Goal: Check status: Check status

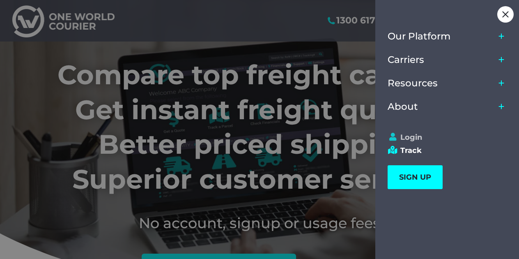
click at [409, 134] on link "Login" at bounding box center [444, 137] width 112 height 9
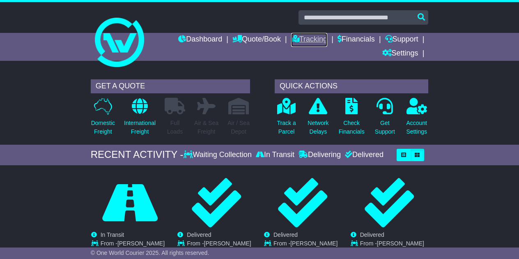
click at [302, 38] on link "Tracking" at bounding box center [309, 40] width 36 height 14
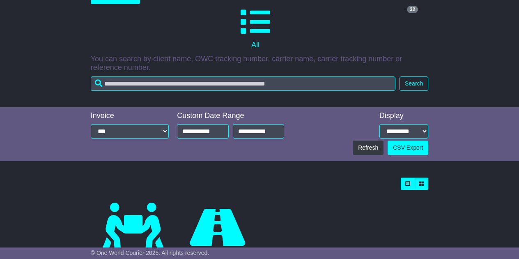
scroll to position [242, 0]
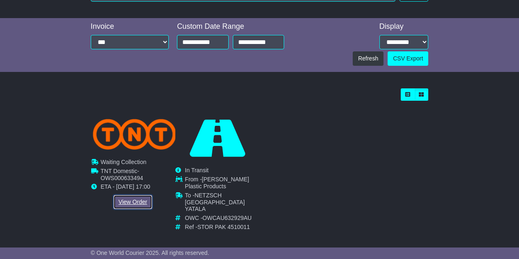
click at [136, 200] on link "View Order" at bounding box center [132, 202] width 39 height 14
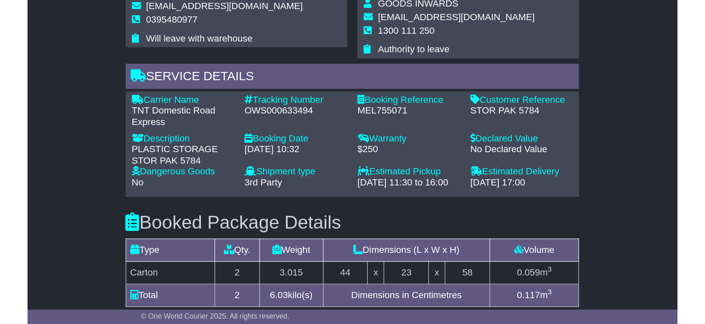
scroll to position [617, 0]
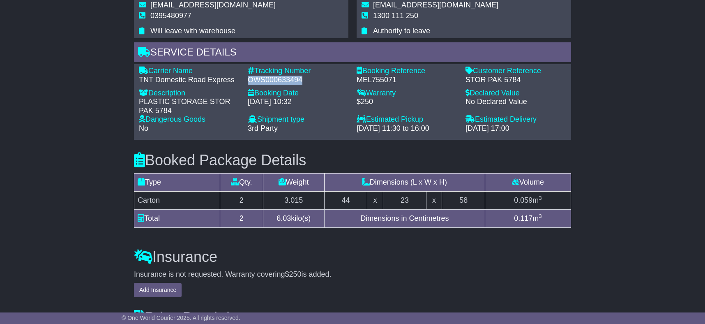
drag, startPoint x: 248, startPoint y: 79, endPoint x: 301, endPoint y: 79, distance: 53.4
click at [301, 79] on div "OWS000633494" at bounding box center [298, 80] width 101 height 9
copy div "OWS000633494"
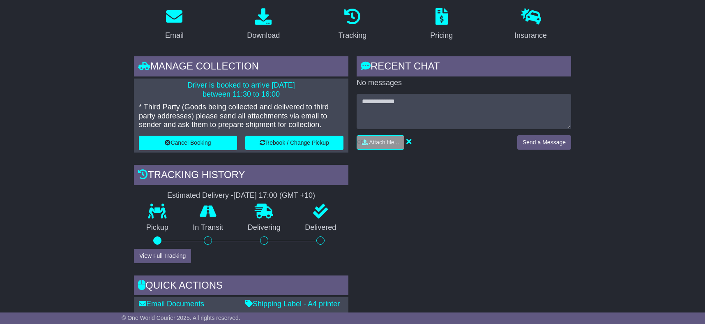
scroll to position [0, 0]
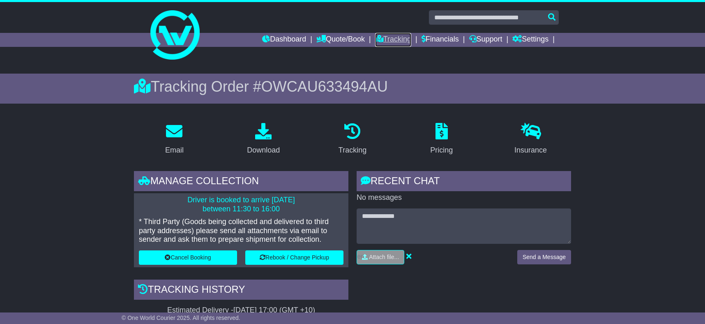
click at [383, 39] on link "Tracking" at bounding box center [393, 40] width 36 height 14
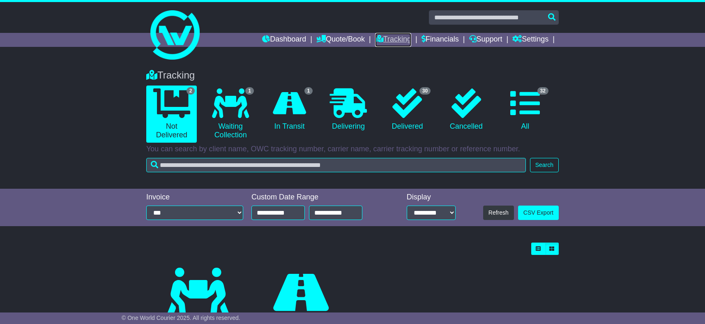
click at [396, 37] on link "Tracking" at bounding box center [393, 40] width 36 height 14
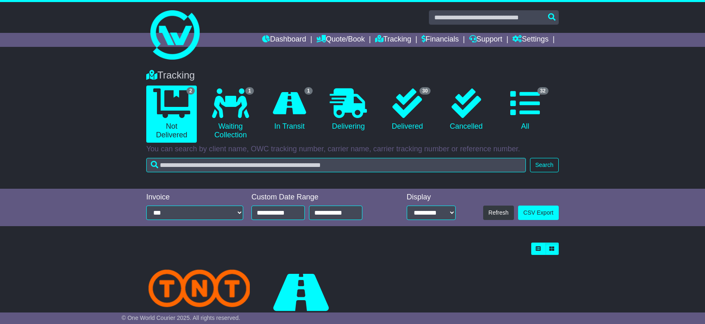
scroll to position [82, 0]
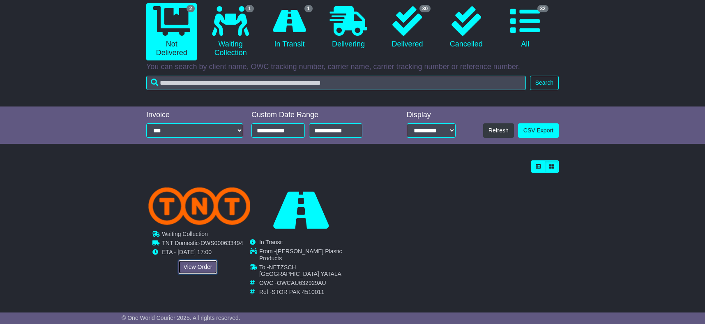
click at [196, 266] on link "View Order" at bounding box center [197, 267] width 39 height 14
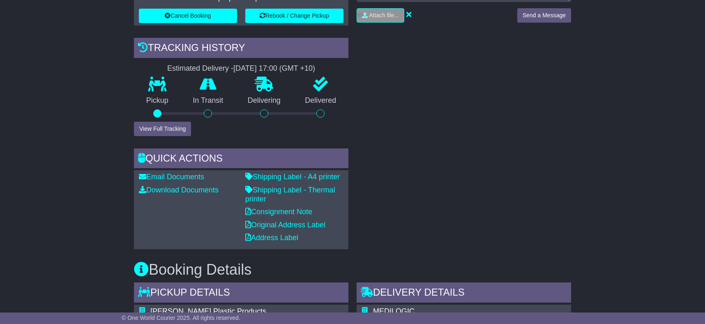
scroll to position [200, 0]
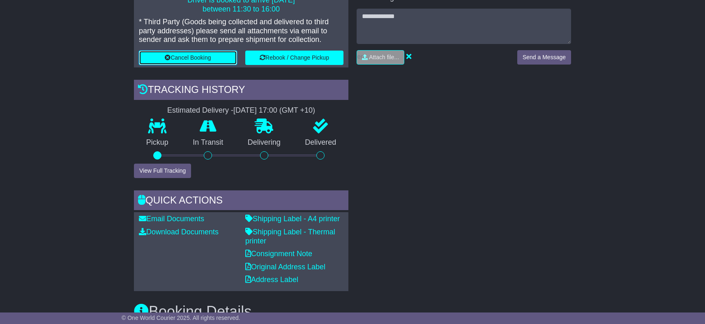
click at [188, 58] on button "Cancel Booking" at bounding box center [188, 58] width 98 height 14
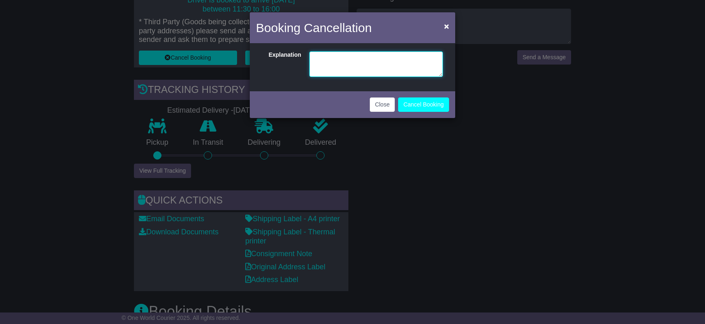
click at [337, 57] on textarea at bounding box center [375, 63] width 133 height 25
type textarea "*"
type textarea "**********"
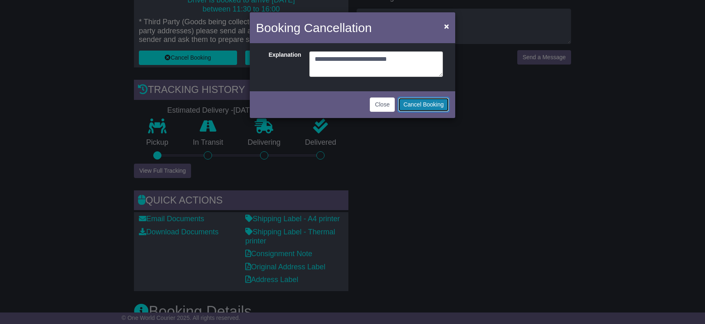
click at [419, 102] on button "Cancel Booking" at bounding box center [423, 104] width 51 height 14
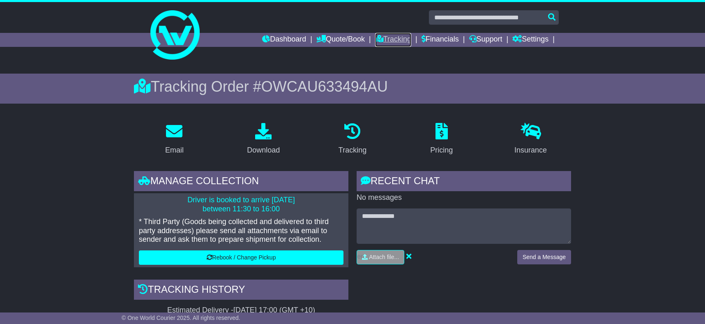
click at [392, 38] on link "Tracking" at bounding box center [393, 40] width 36 height 14
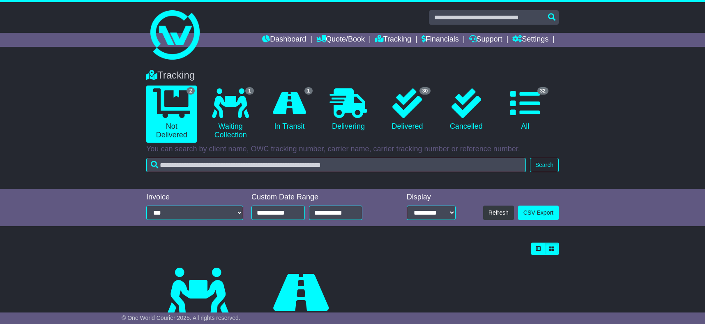
scroll to position [82, 0]
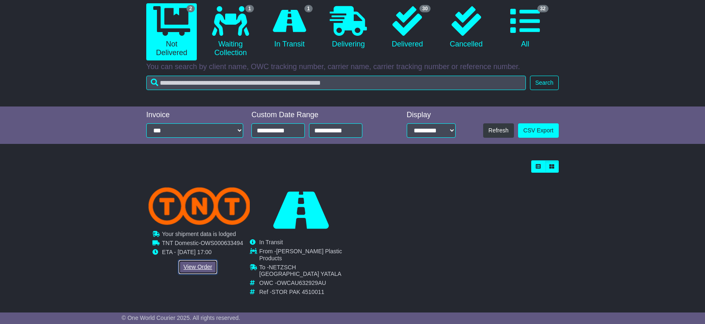
click at [201, 263] on link "View Order" at bounding box center [197, 267] width 39 height 14
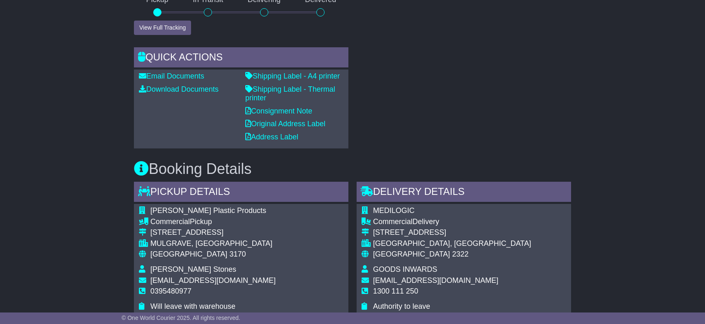
scroll to position [168, 0]
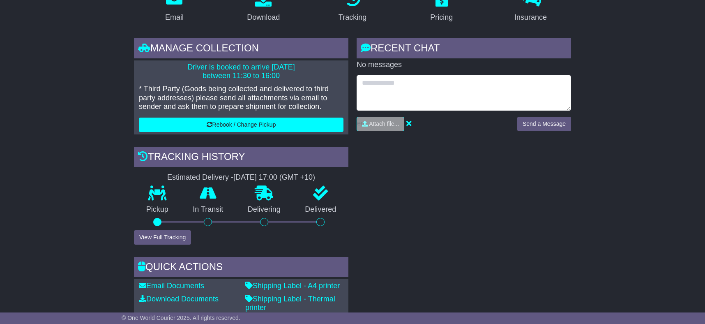
click at [384, 79] on textarea at bounding box center [464, 92] width 214 height 35
type textarea "*"
click at [443, 78] on textarea "**********" at bounding box center [464, 92] width 214 height 35
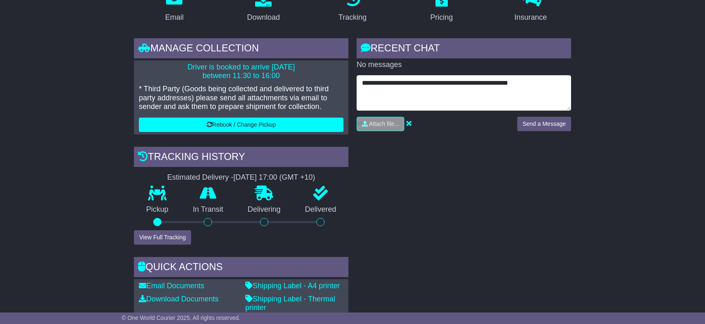
click at [533, 77] on textarea "**********" at bounding box center [464, 92] width 214 height 35
type textarea "**********"
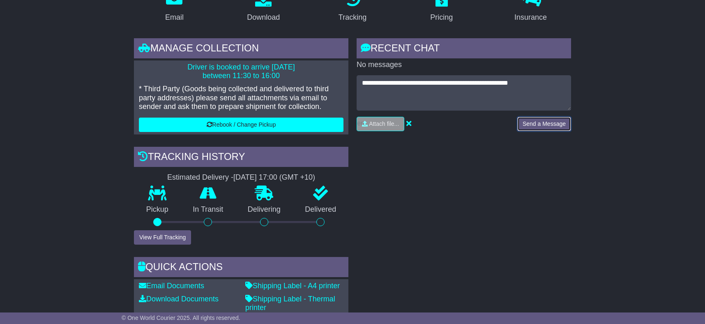
click at [546, 117] on button "Send a Message" at bounding box center [544, 124] width 54 height 14
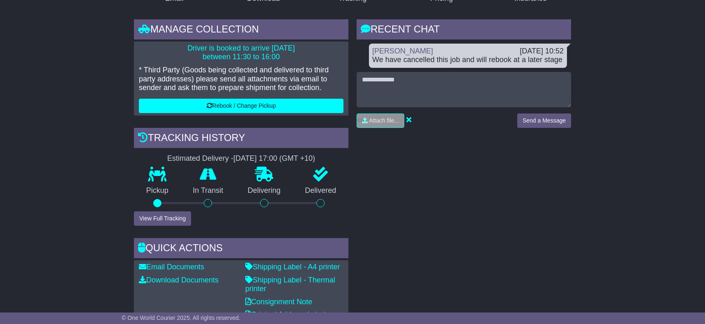
scroll to position [0, 0]
